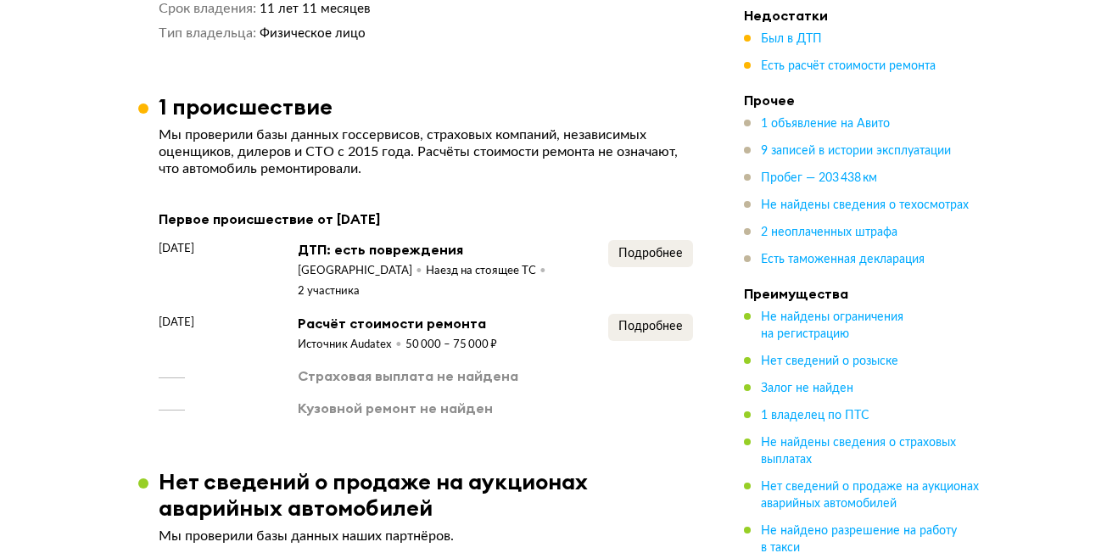
scroll to position [1634, 0]
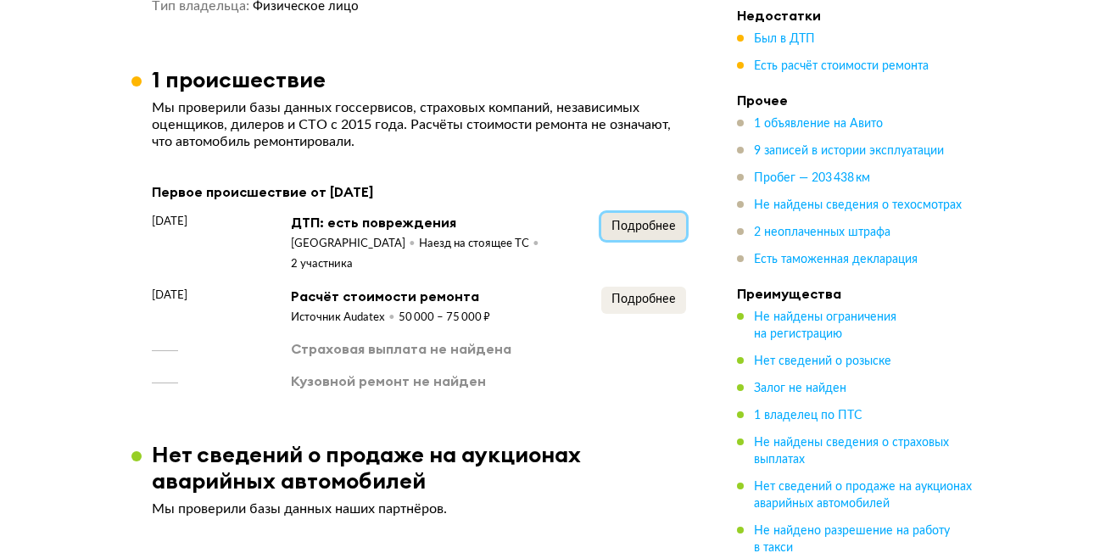
click at [628, 221] on span "Подробнее" at bounding box center [644, 227] width 64 height 12
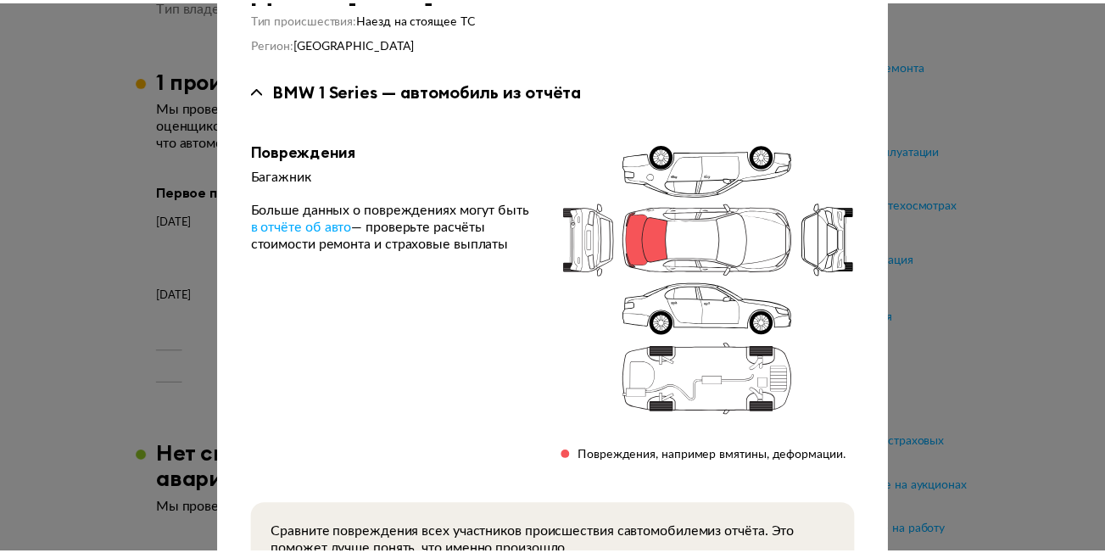
scroll to position [0, 0]
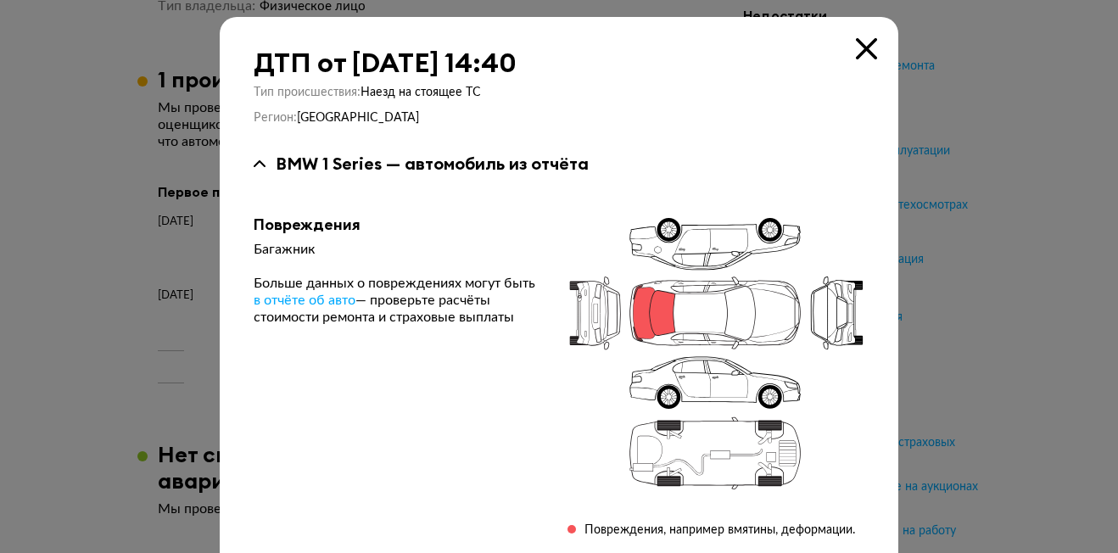
click at [858, 40] on icon at bounding box center [866, 48] width 21 height 21
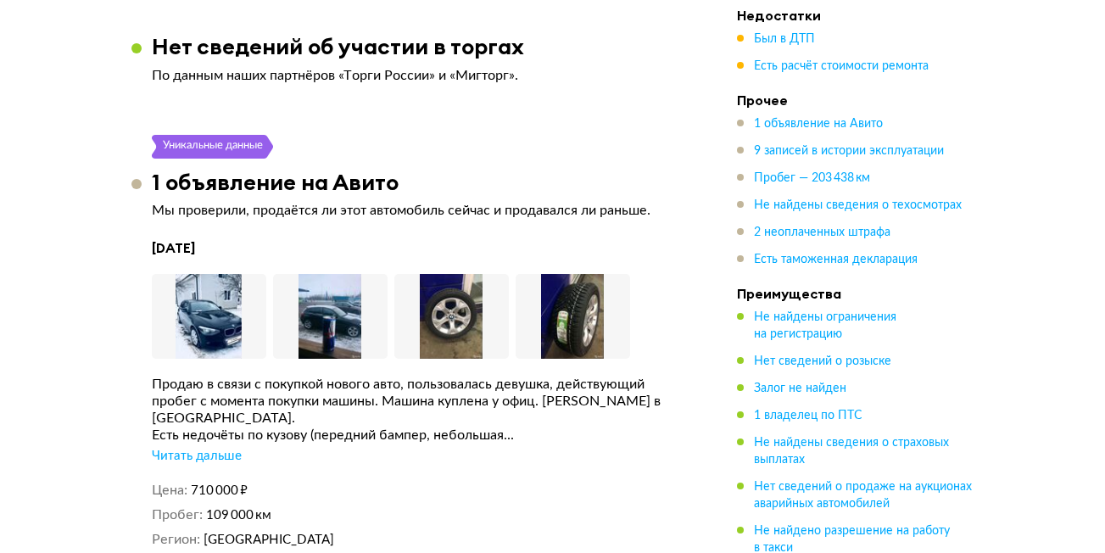
scroll to position [2740, 0]
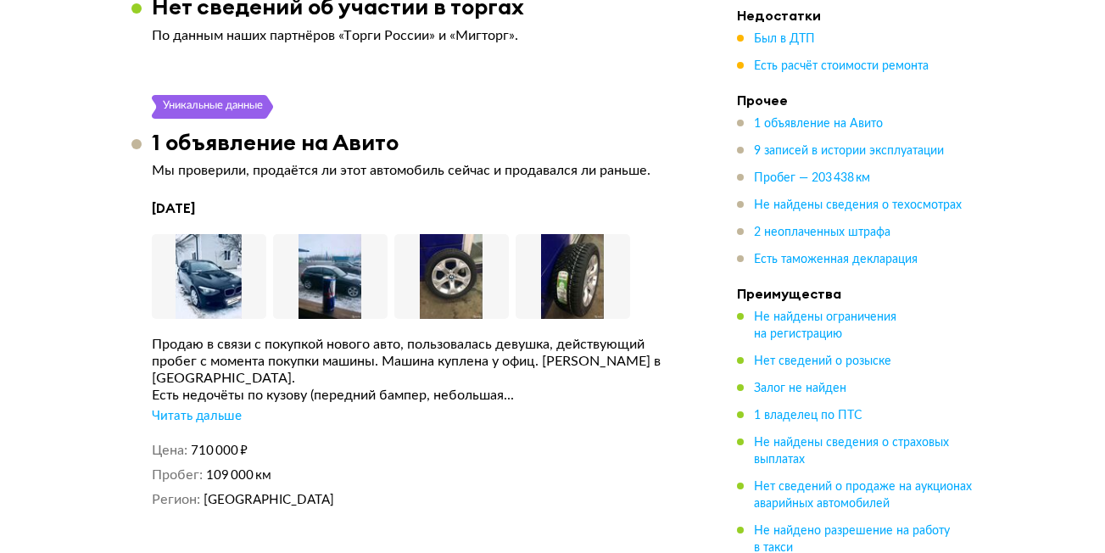
click at [211, 408] on div "Читать дальше" at bounding box center [197, 416] width 90 height 17
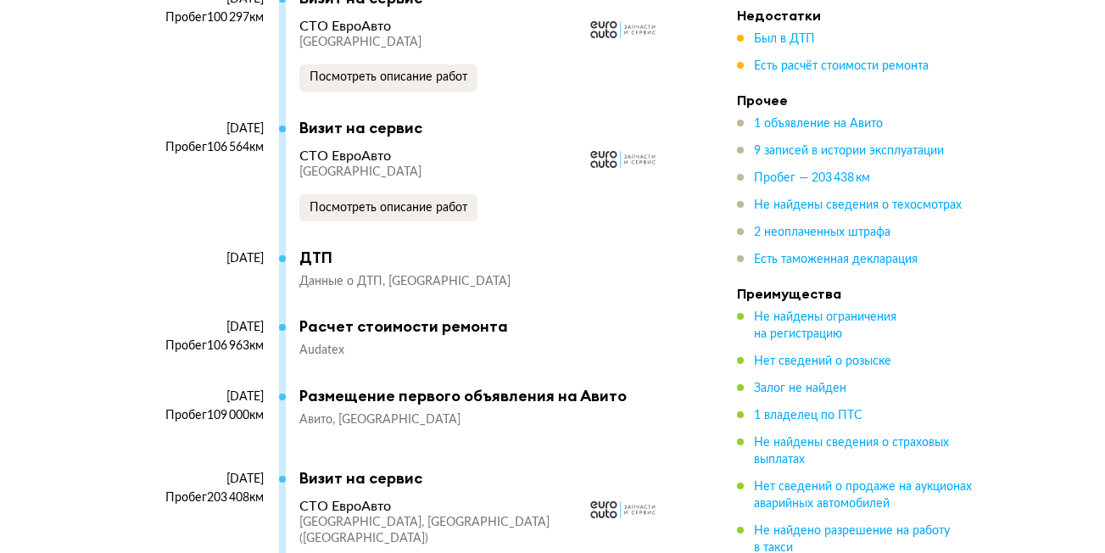
scroll to position [4032, 0]
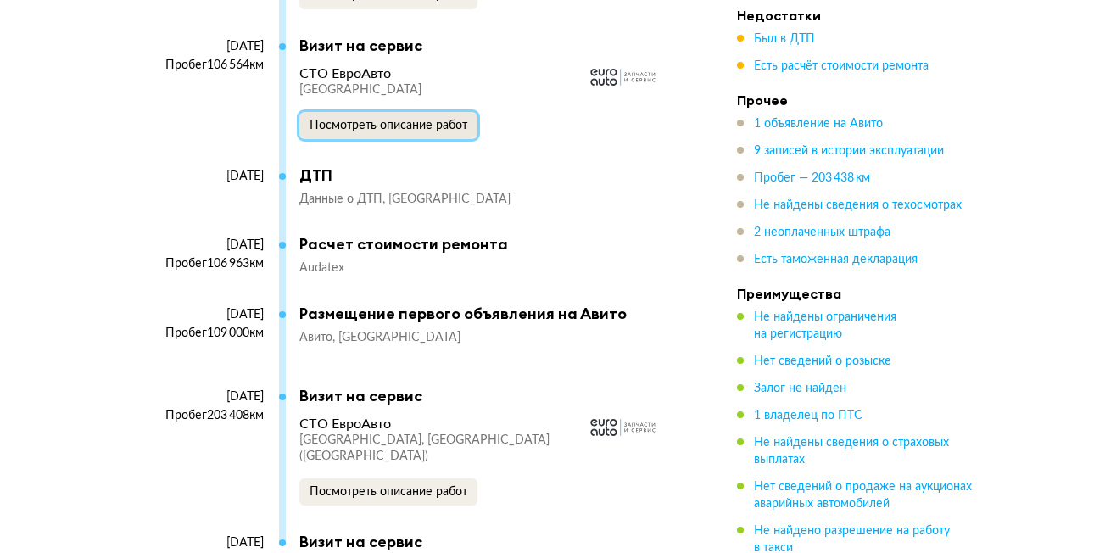
click at [360, 120] on span "Посмотреть описание работ" at bounding box center [389, 126] width 158 height 12
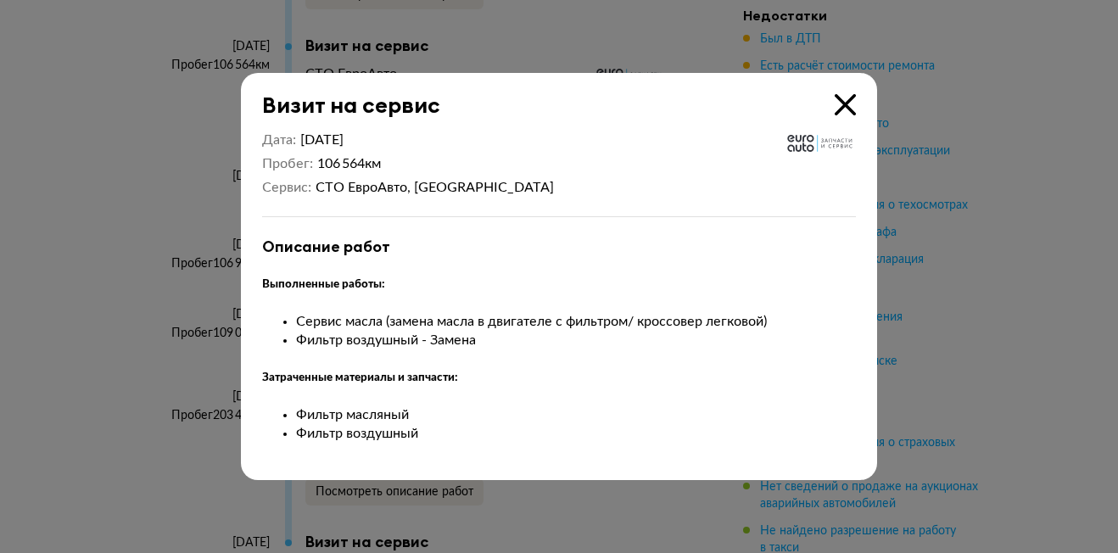
click at [848, 99] on icon at bounding box center [845, 104] width 21 height 21
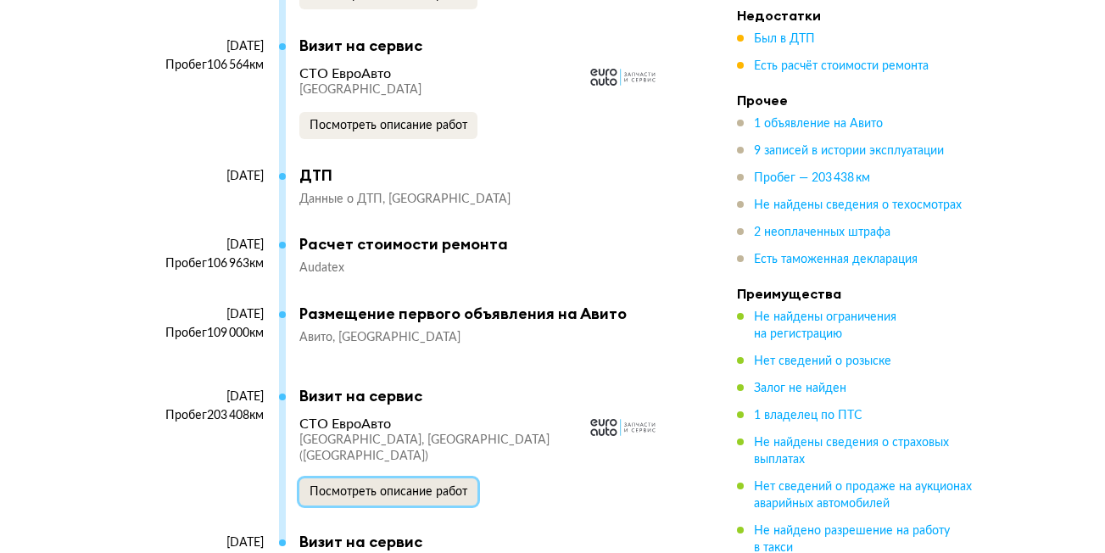
click at [357, 486] on span "Посмотреть описание работ" at bounding box center [389, 492] width 158 height 12
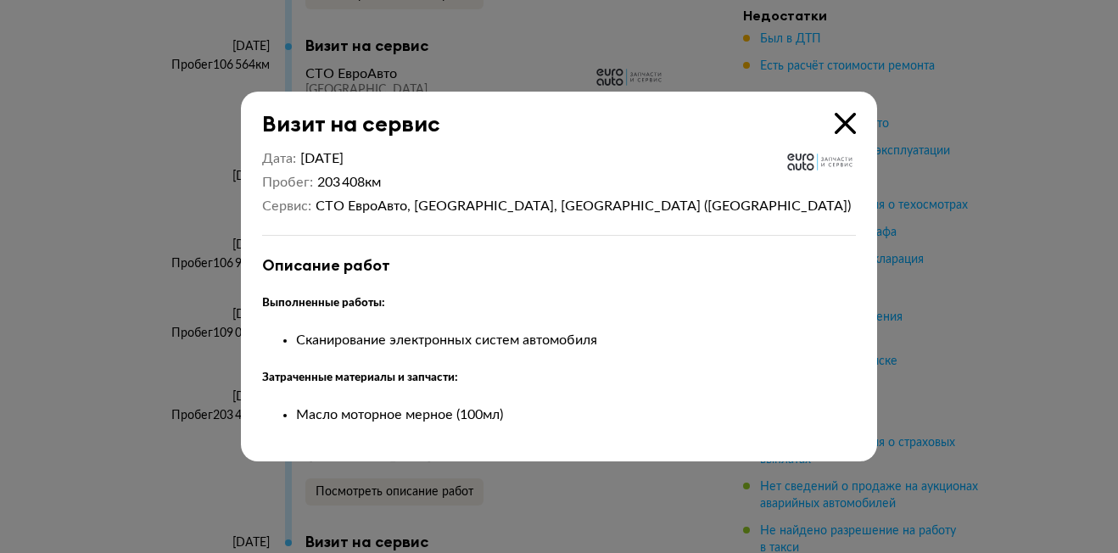
click at [846, 126] on icon at bounding box center [845, 123] width 21 height 21
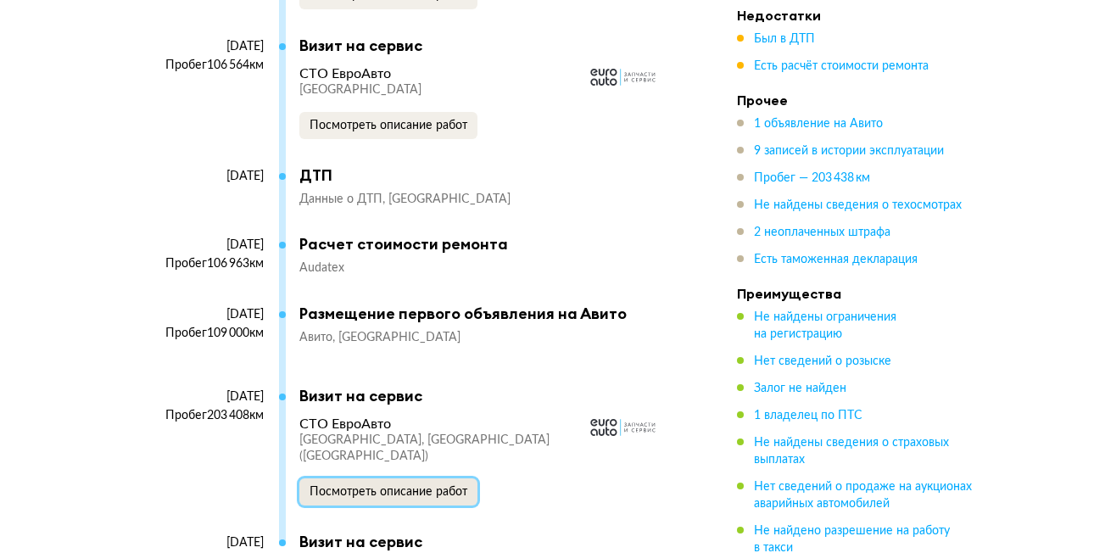
click at [385, 486] on span "Посмотреть описание работ" at bounding box center [389, 492] width 158 height 12
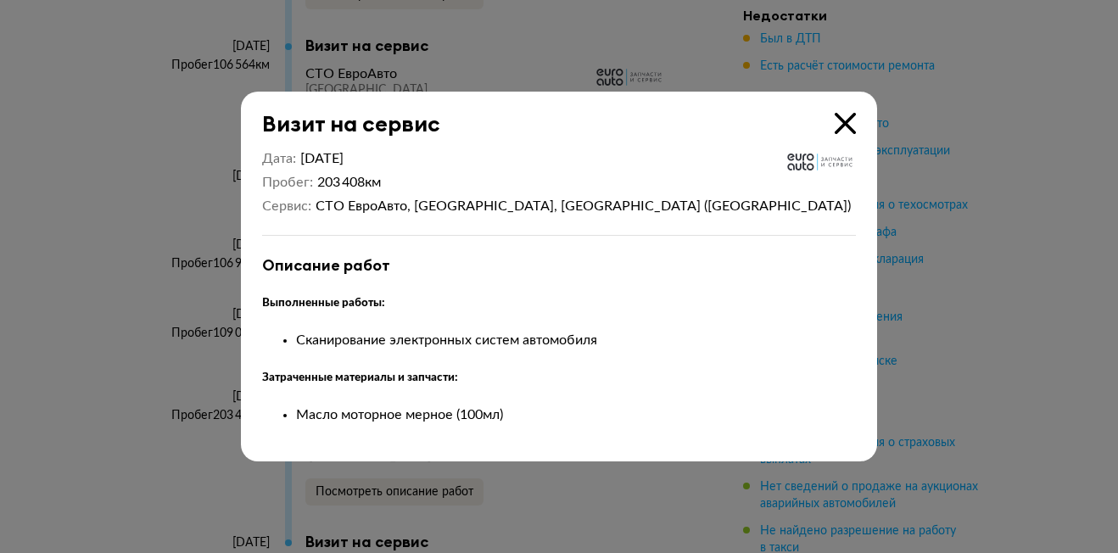
click at [845, 124] on icon at bounding box center [845, 123] width 21 height 21
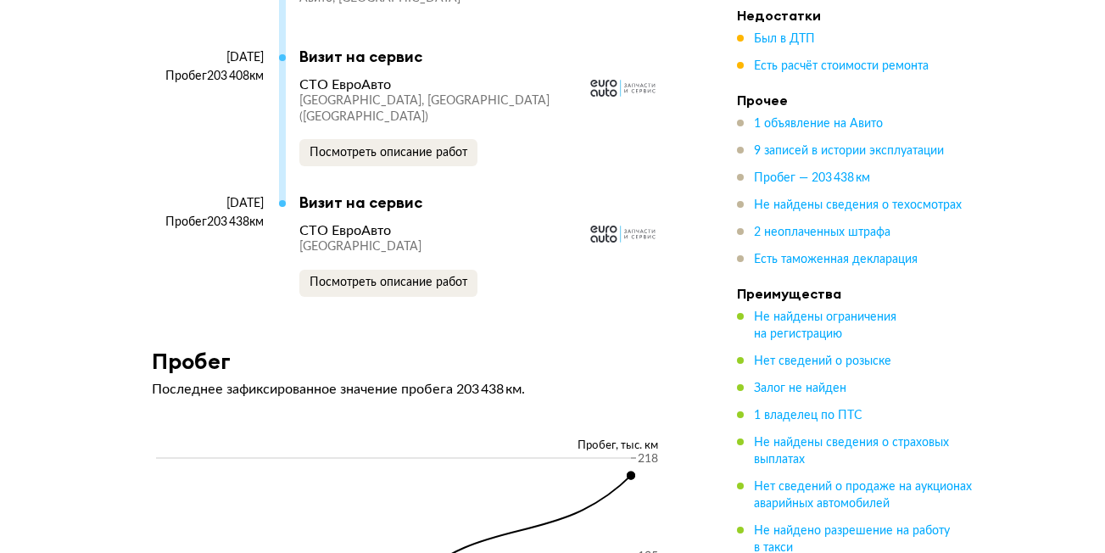
scroll to position [4399, 0]
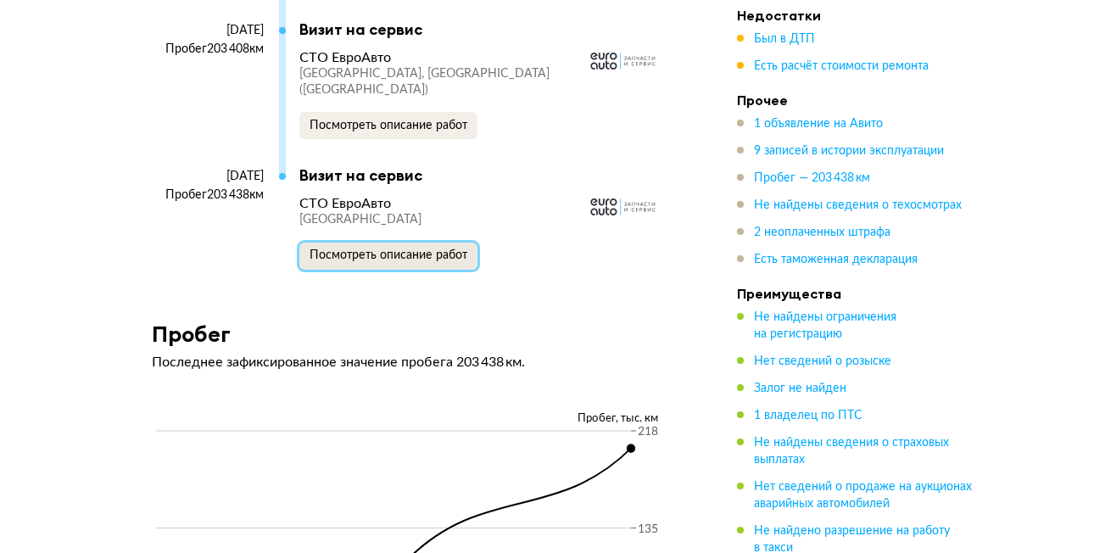
click at [430, 249] on span "Посмотреть описание работ" at bounding box center [389, 255] width 158 height 12
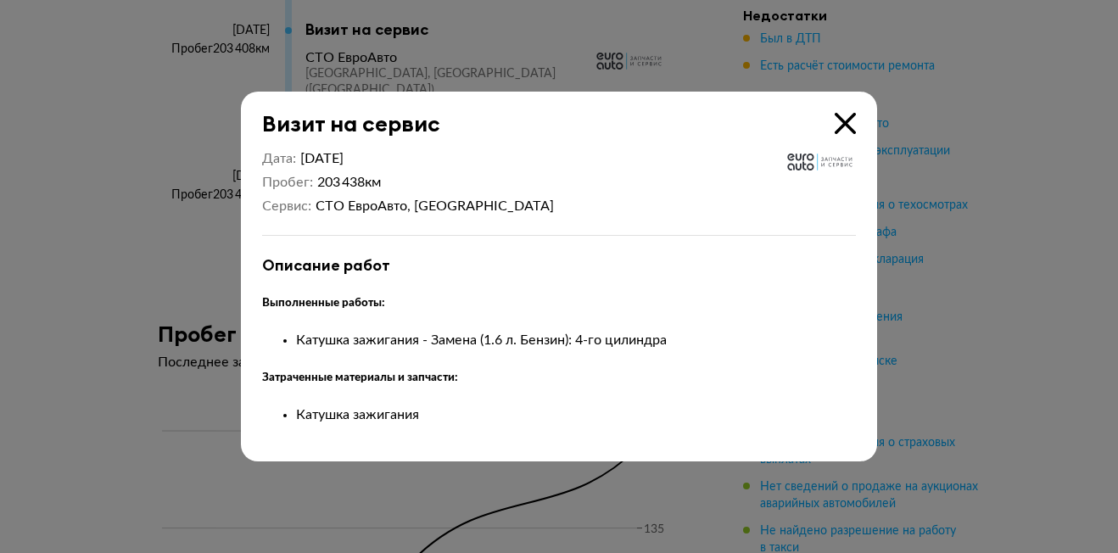
click at [839, 124] on icon at bounding box center [845, 123] width 21 height 21
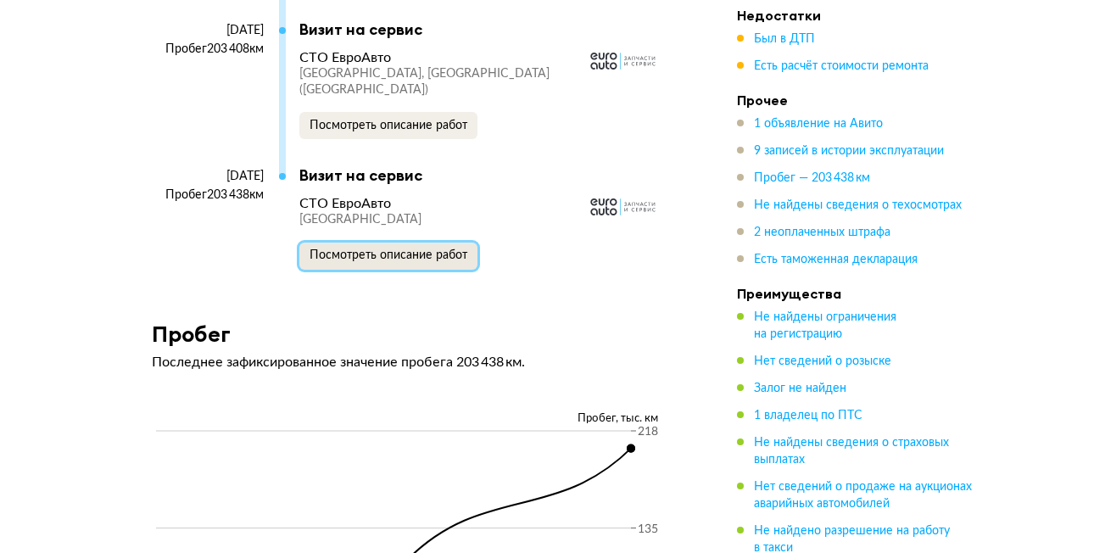
click at [393, 249] on span "Посмотреть описание работ" at bounding box center [389, 255] width 158 height 12
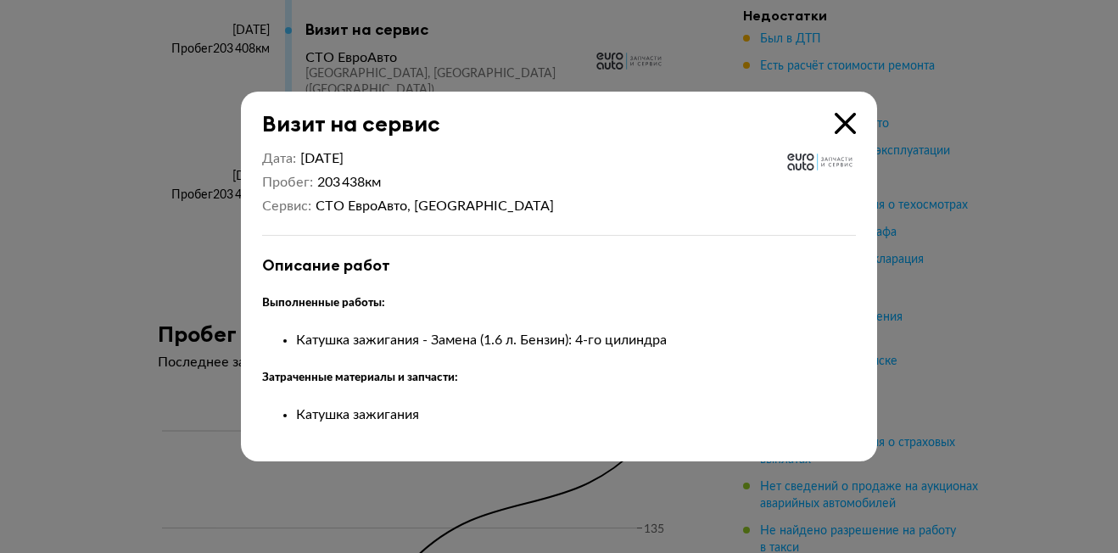
click at [850, 123] on icon at bounding box center [845, 123] width 21 height 21
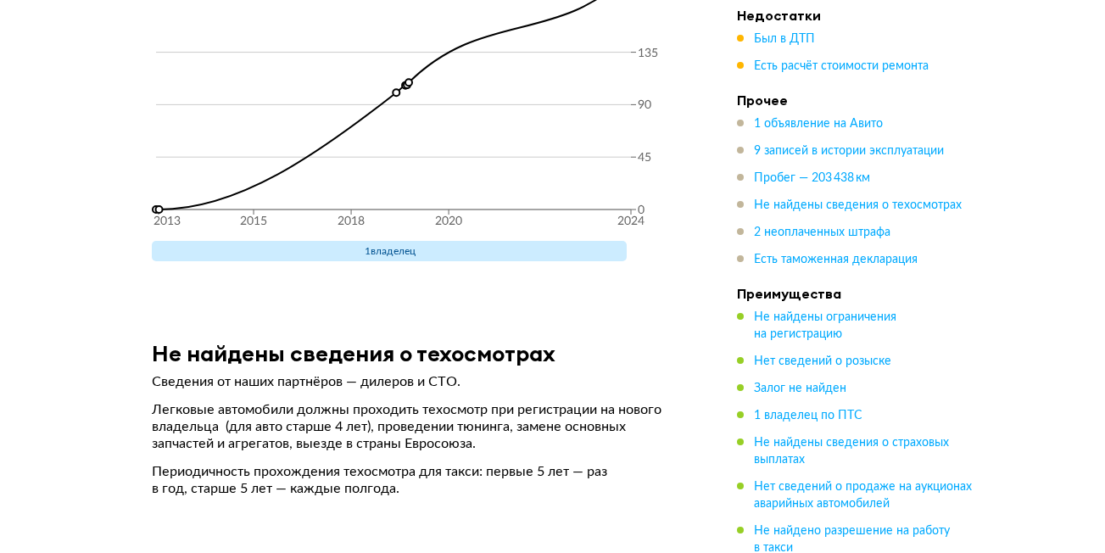
scroll to position [4915, 0]
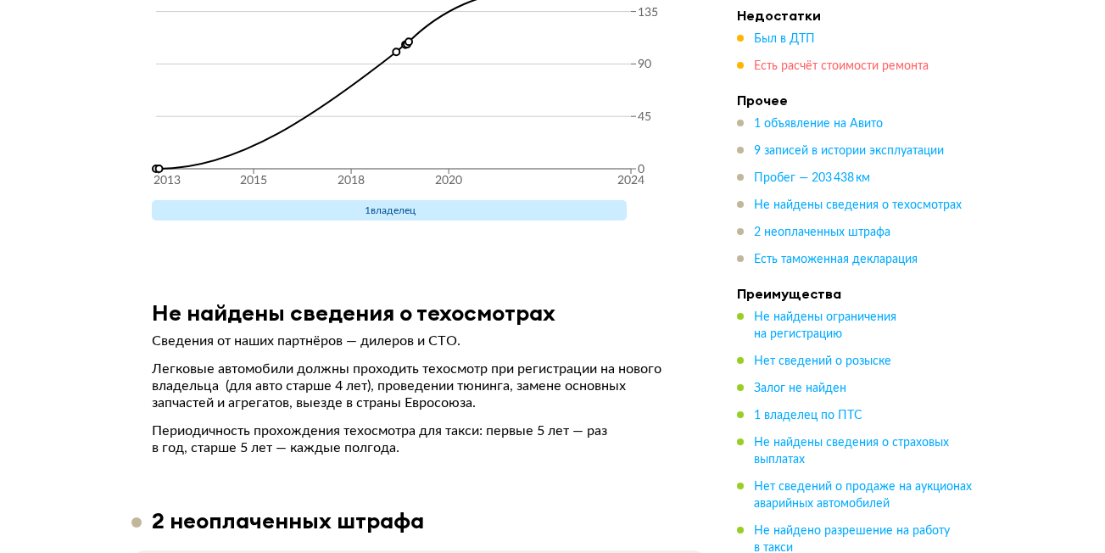
click at [864, 63] on span "Есть расчёт стоимости ремонта" at bounding box center [841, 66] width 175 height 12
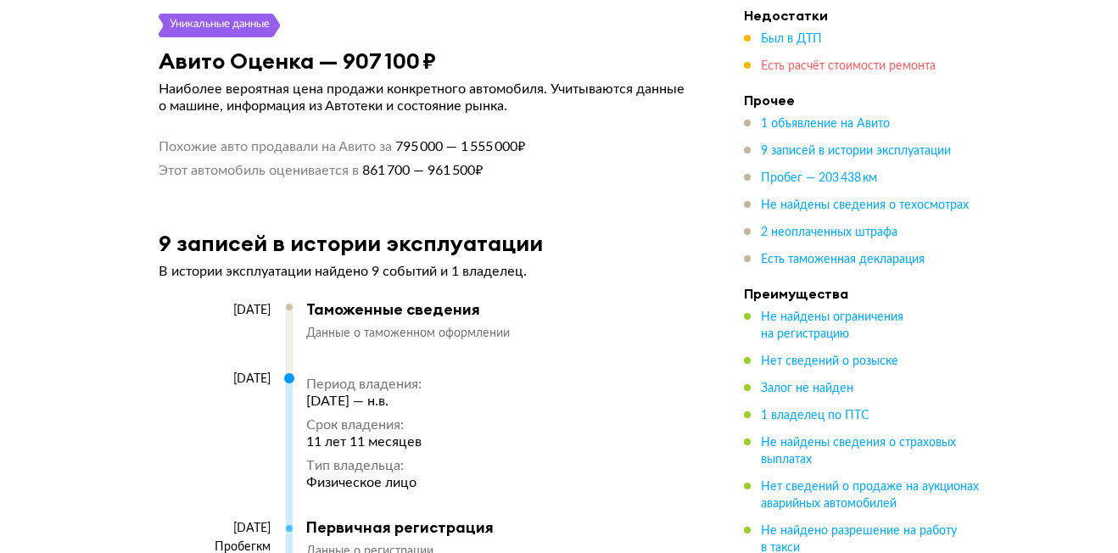
scroll to position [1810, 0]
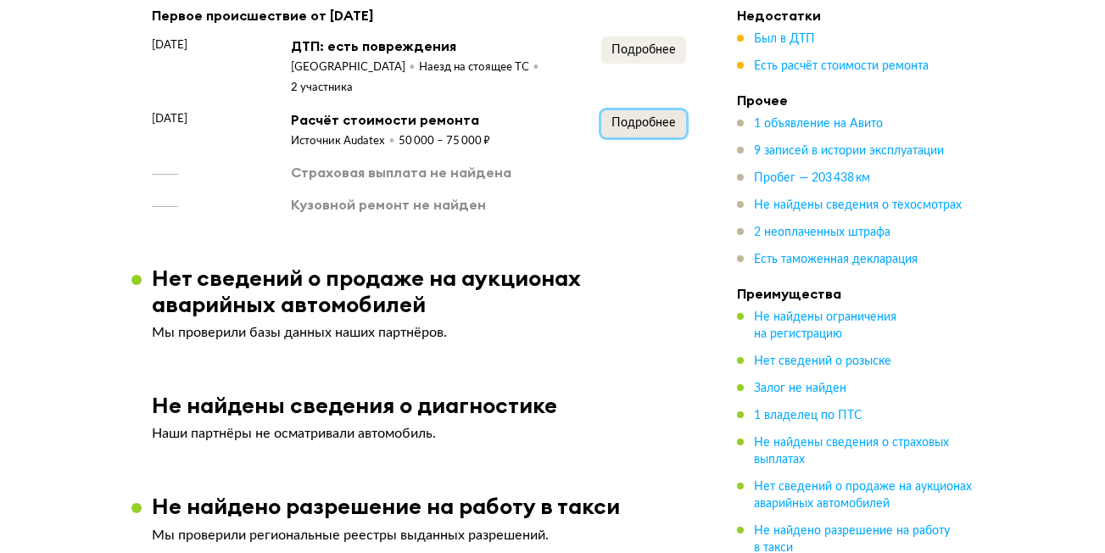
click at [632, 110] on button "Подробнее" at bounding box center [643, 123] width 85 height 27
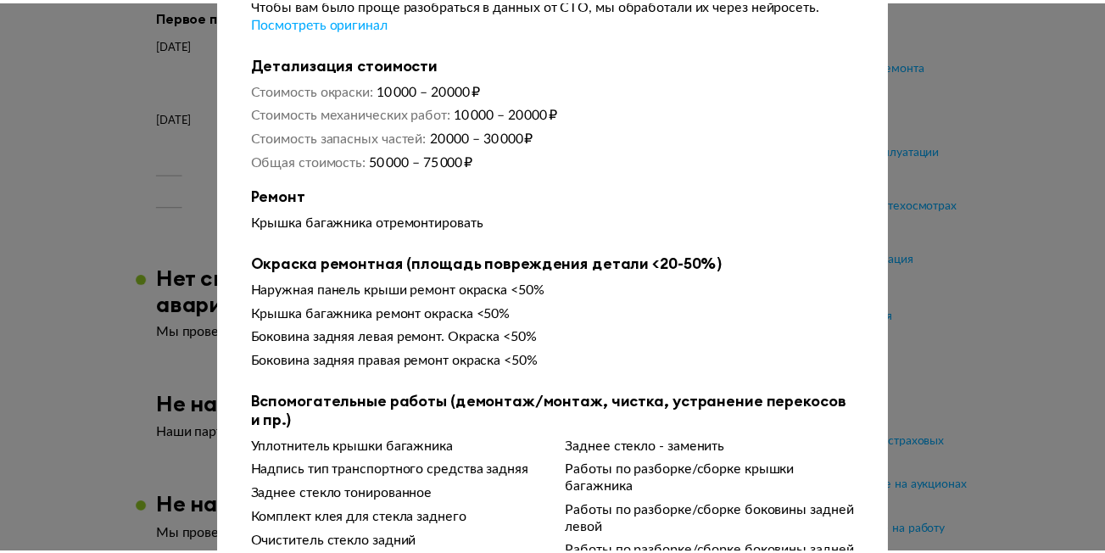
scroll to position [0, 0]
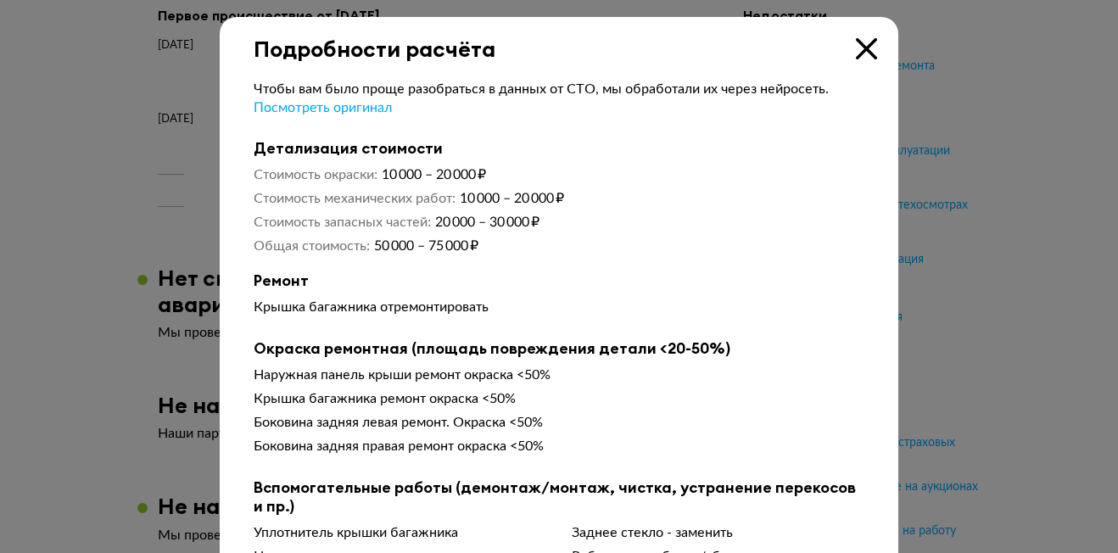
click at [863, 42] on icon at bounding box center [866, 48] width 21 height 21
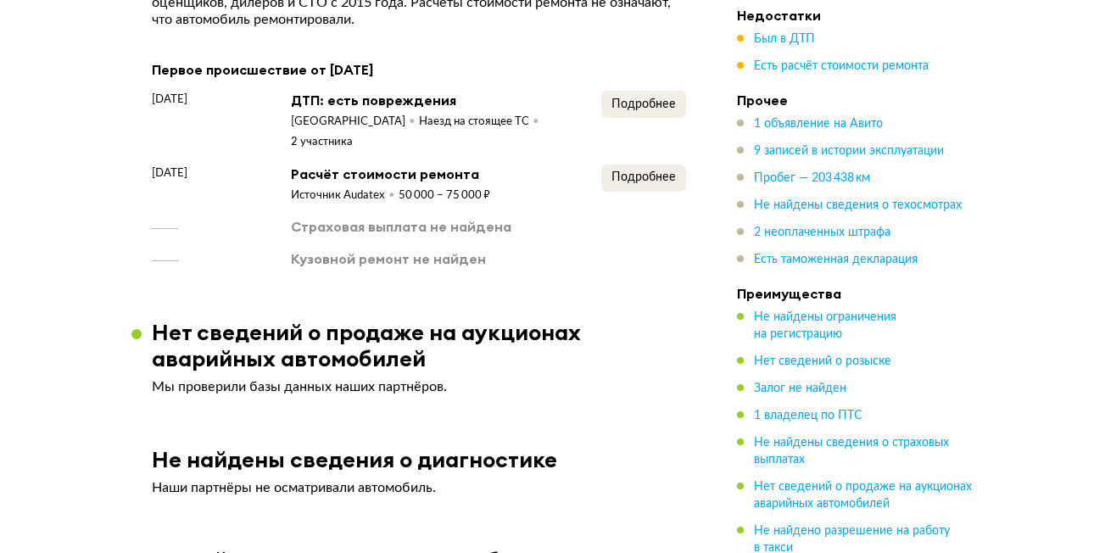
scroll to position [1729, 0]
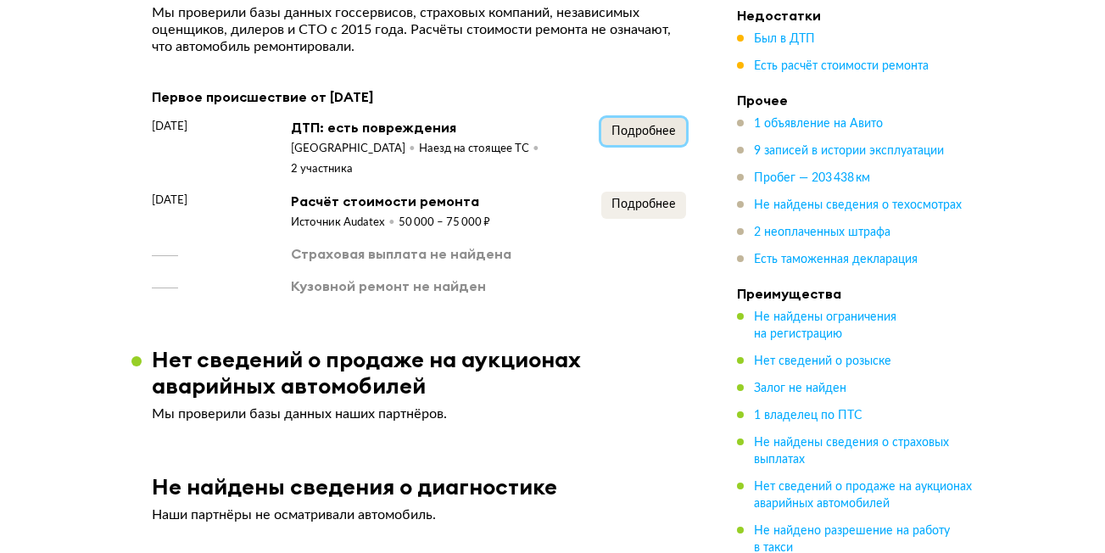
click at [640, 126] on span "Подробнее" at bounding box center [644, 132] width 64 height 12
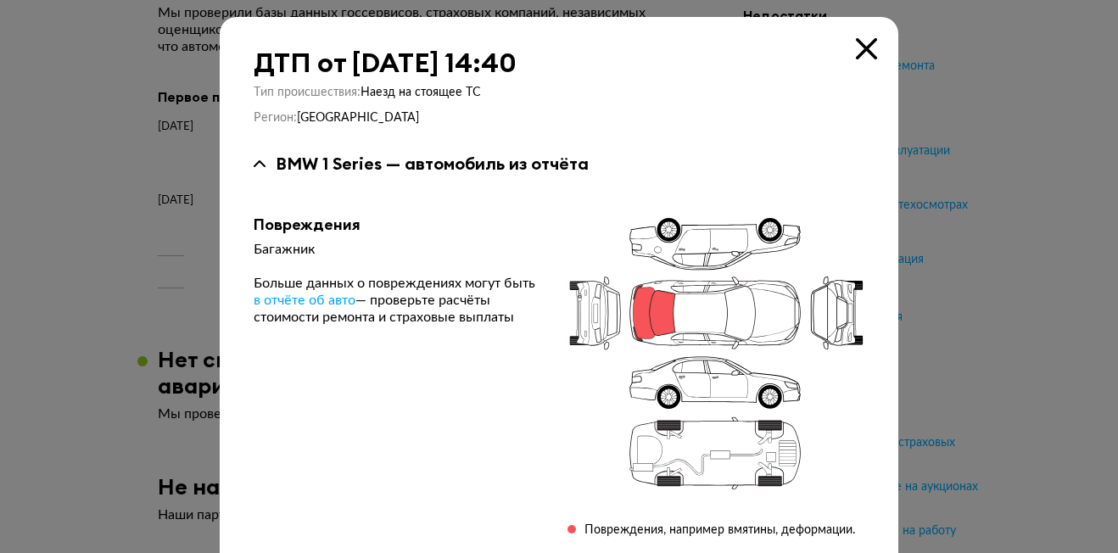
click at [863, 47] on icon at bounding box center [866, 48] width 21 height 21
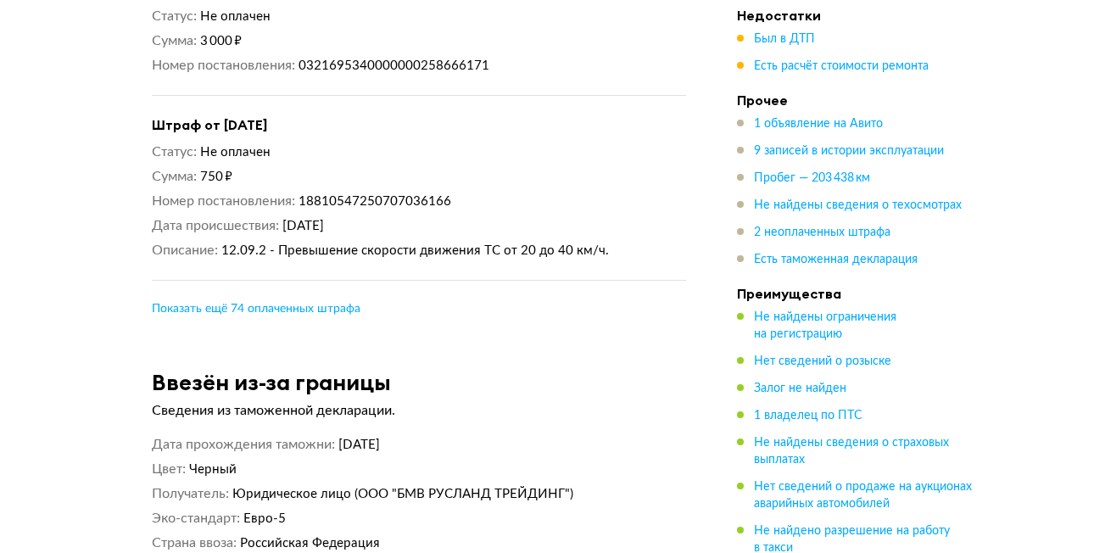
scroll to position [5628, 0]
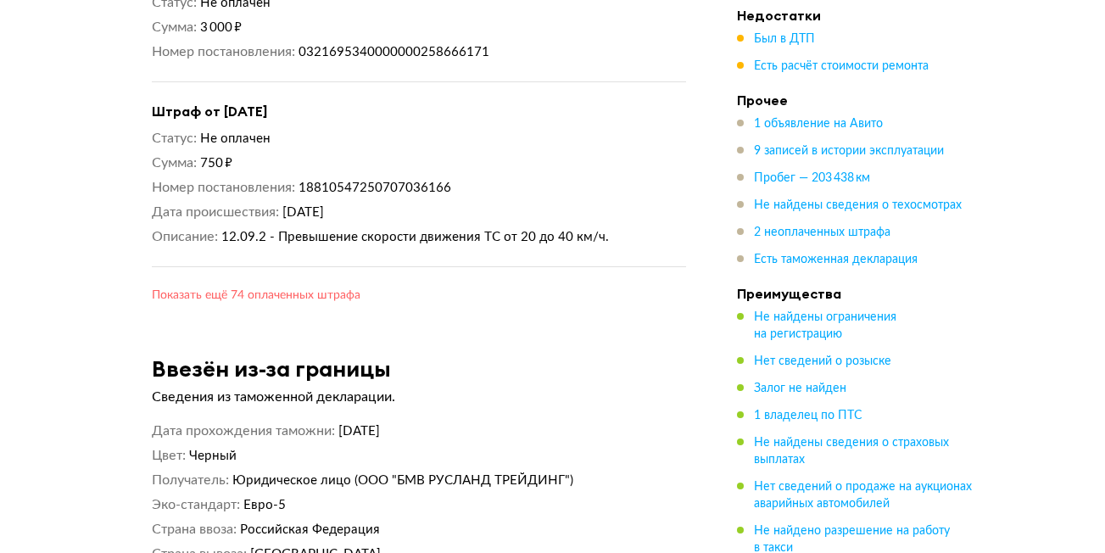
click at [299, 289] on span "Показать ещё 74 оплаченных штрафа" at bounding box center [256, 295] width 209 height 12
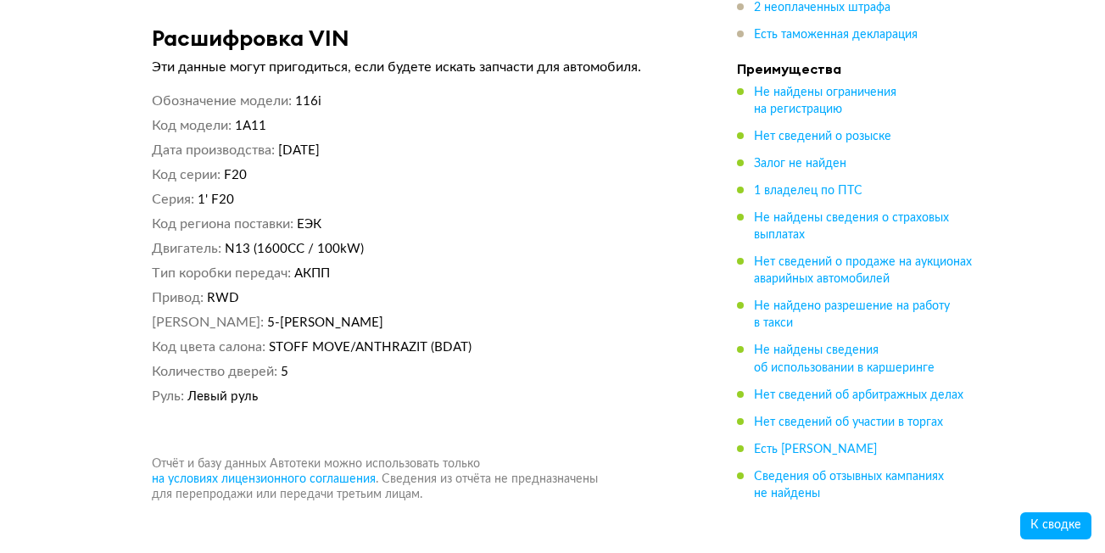
scroll to position [21209, 0]
